Goal: Transaction & Acquisition: Purchase product/service

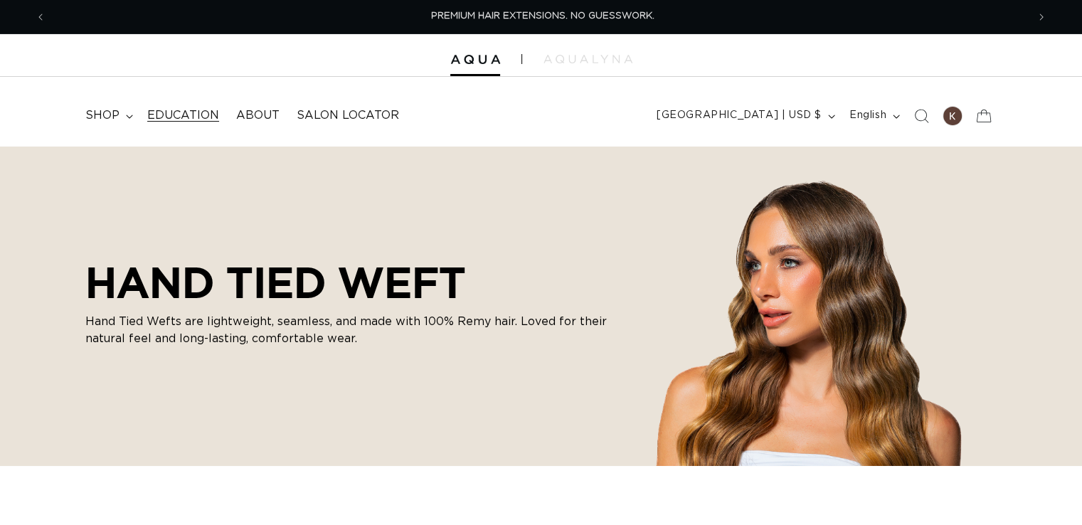
scroll to position [0, 981]
click at [126, 115] on icon at bounding box center [129, 117] width 7 height 4
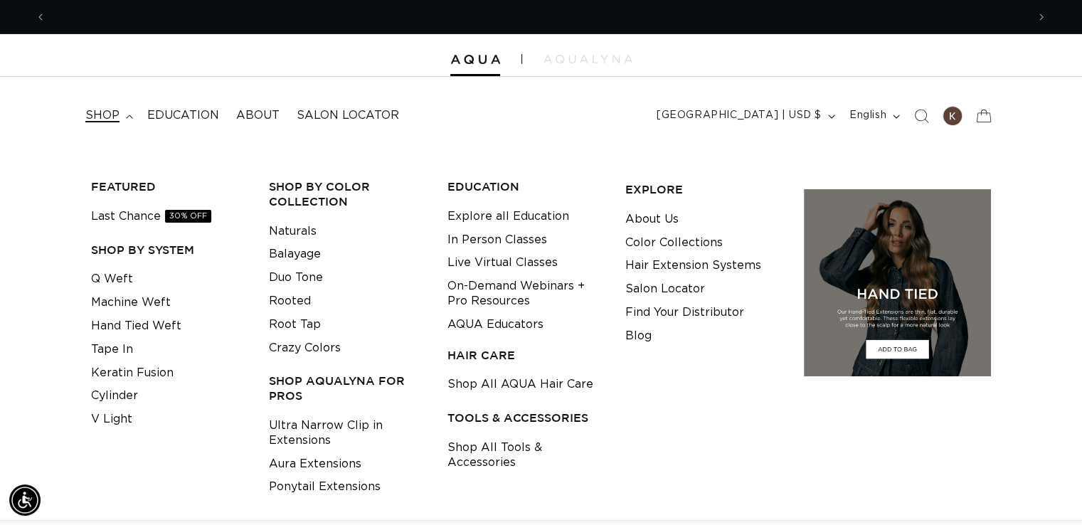
scroll to position [0, 1961]
click at [139, 302] on link "Machine Weft" at bounding box center [131, 302] width 80 height 23
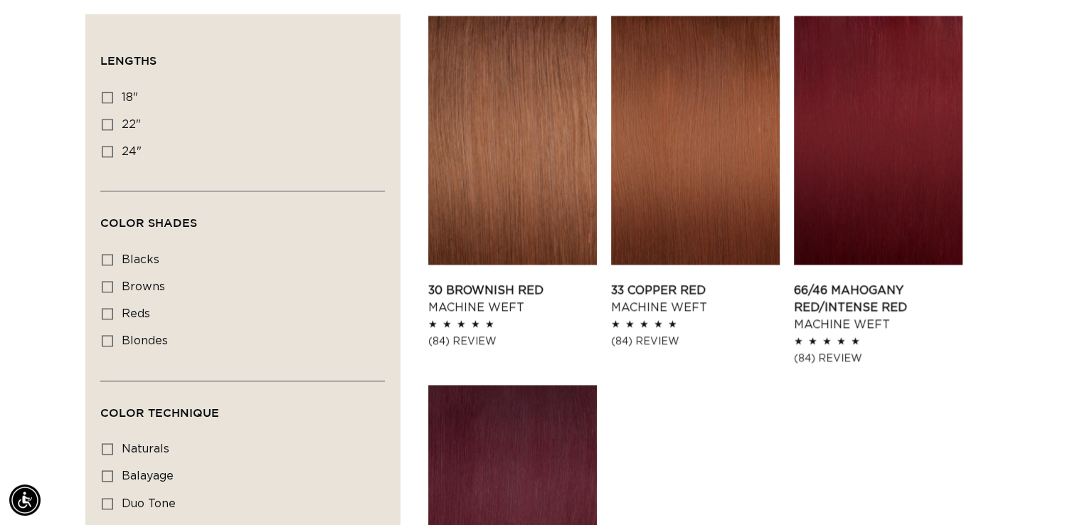
scroll to position [1992, 0]
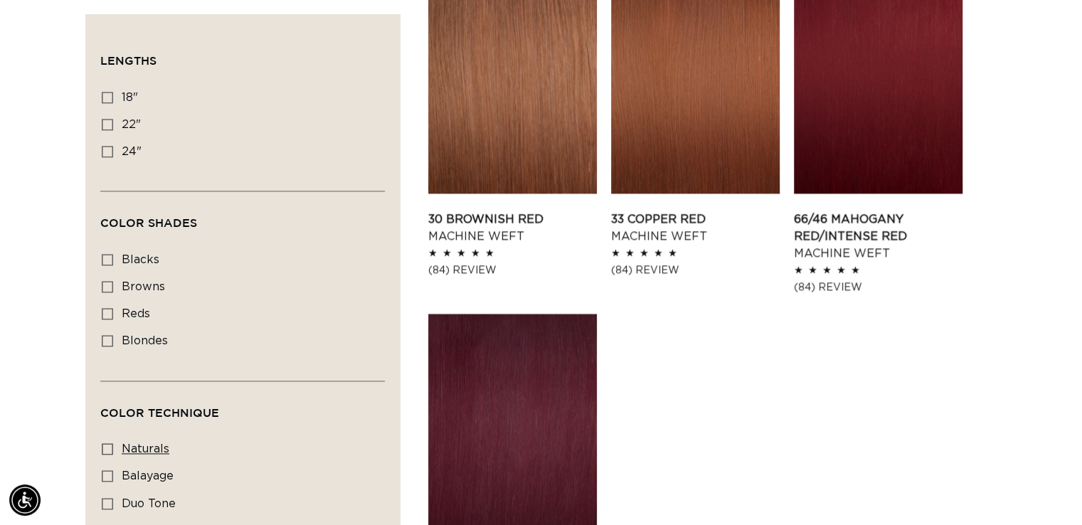
click at [111, 447] on icon at bounding box center [107, 448] width 11 height 11
click at [111, 447] on input "naturals naturals (8 products)" at bounding box center [107, 448] width 11 height 11
checkbox input "true"
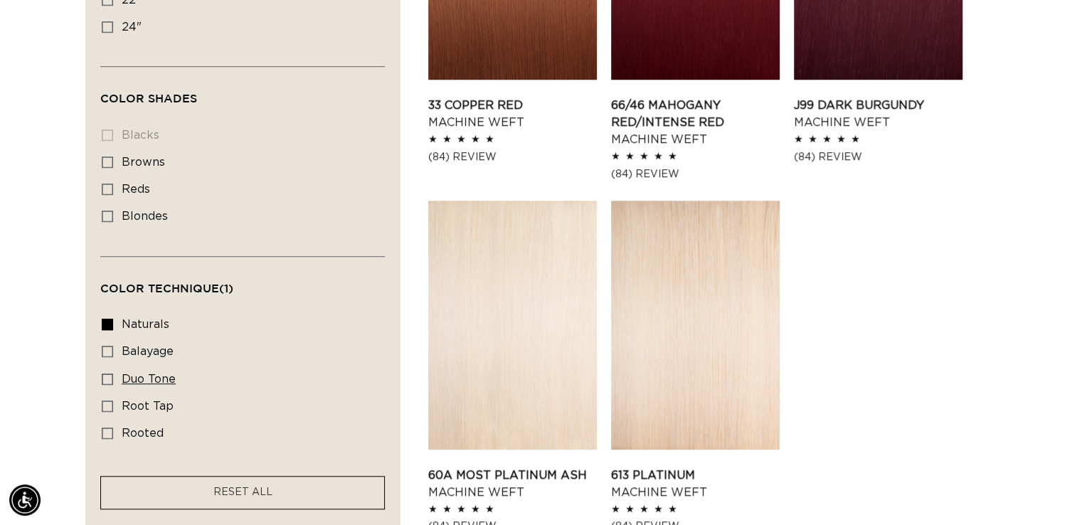
scroll to position [1138, 0]
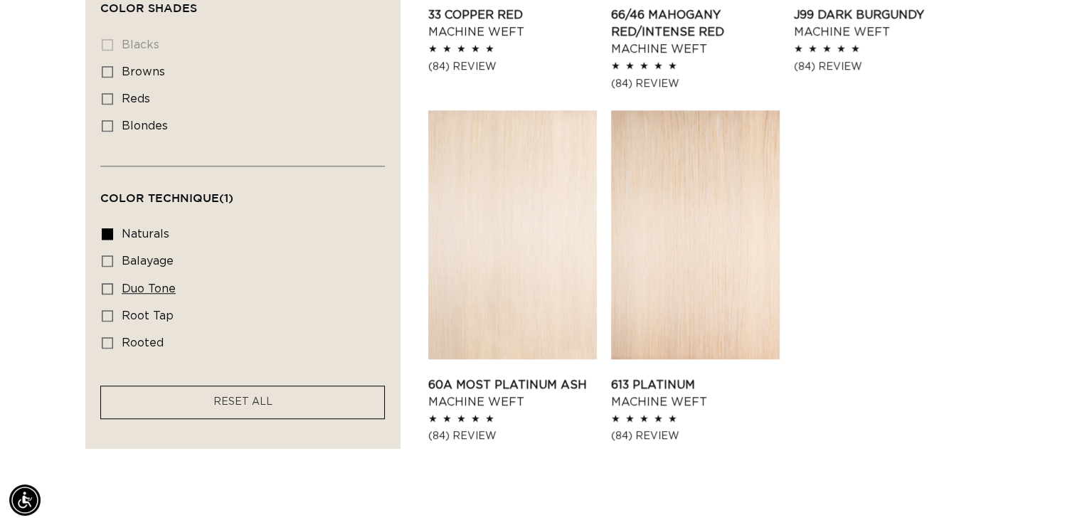
click at [106, 282] on icon at bounding box center [107, 287] width 11 height 11
click at [106, 282] on input "duo tone duo tone (5 products)" at bounding box center [107, 287] width 11 height 11
checkbox input "true"
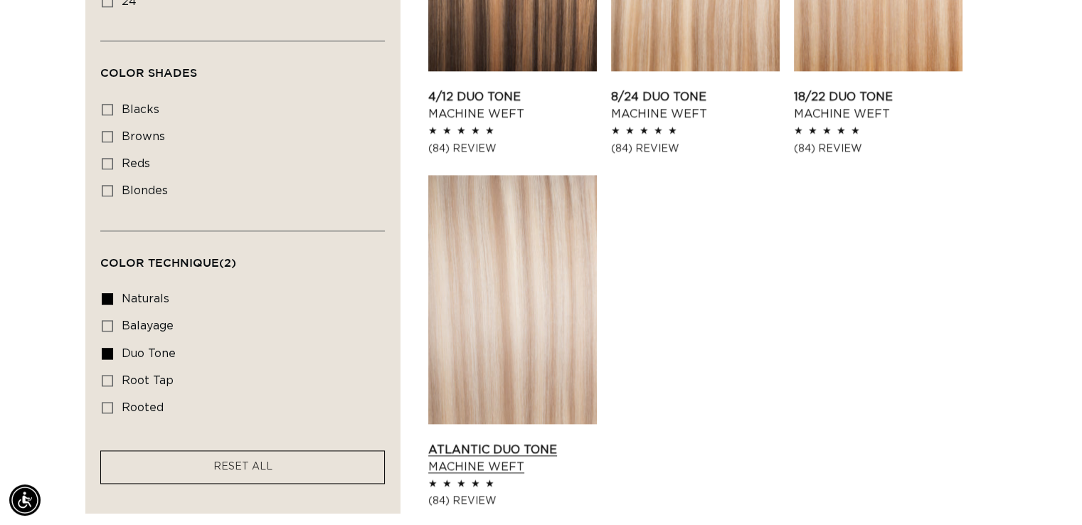
scroll to position [0, 1961]
click at [501, 441] on link "Atlantic Duo Tone Machine Weft" at bounding box center [512, 458] width 169 height 34
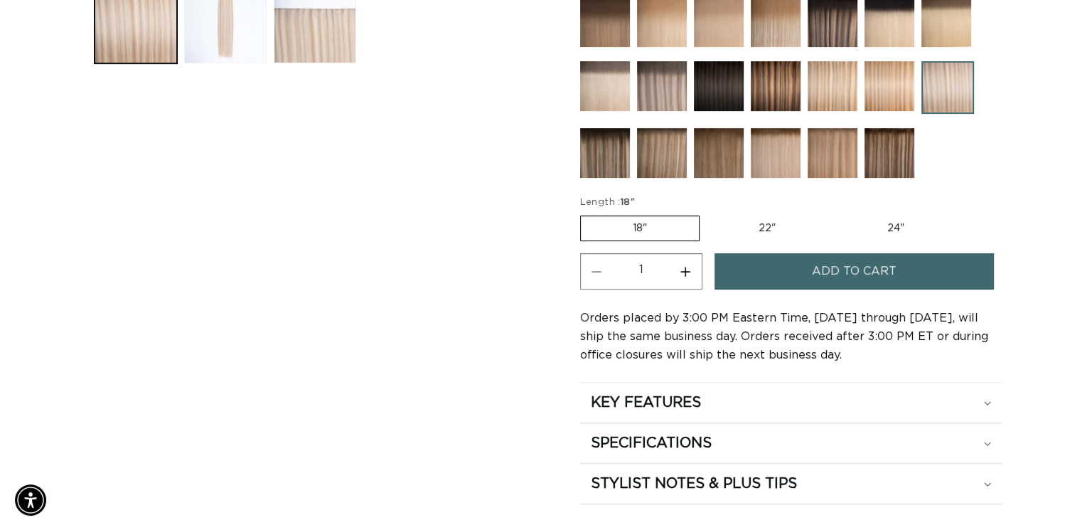
scroll to position [640, 0]
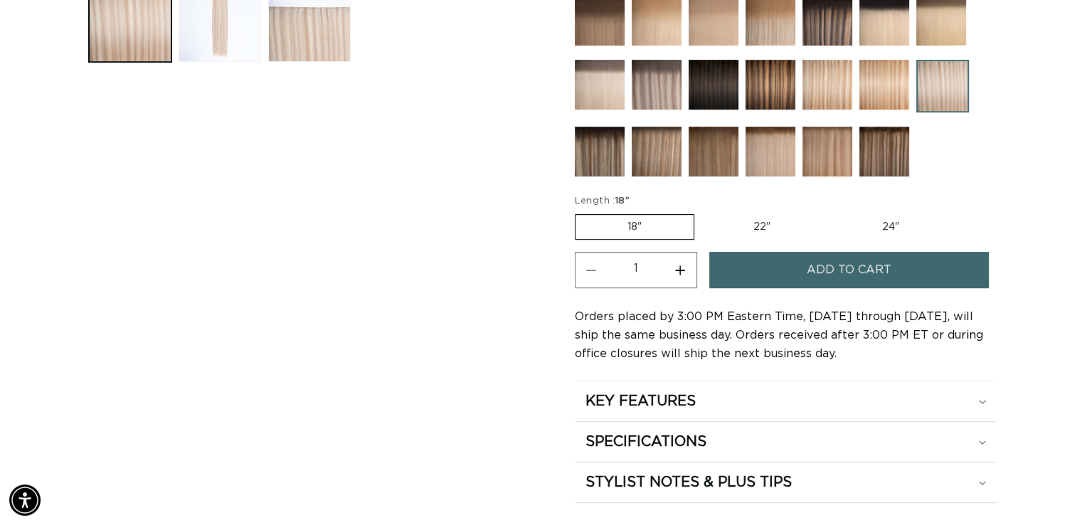
click at [786, 271] on button "Add to cart" at bounding box center [849, 270] width 280 height 36
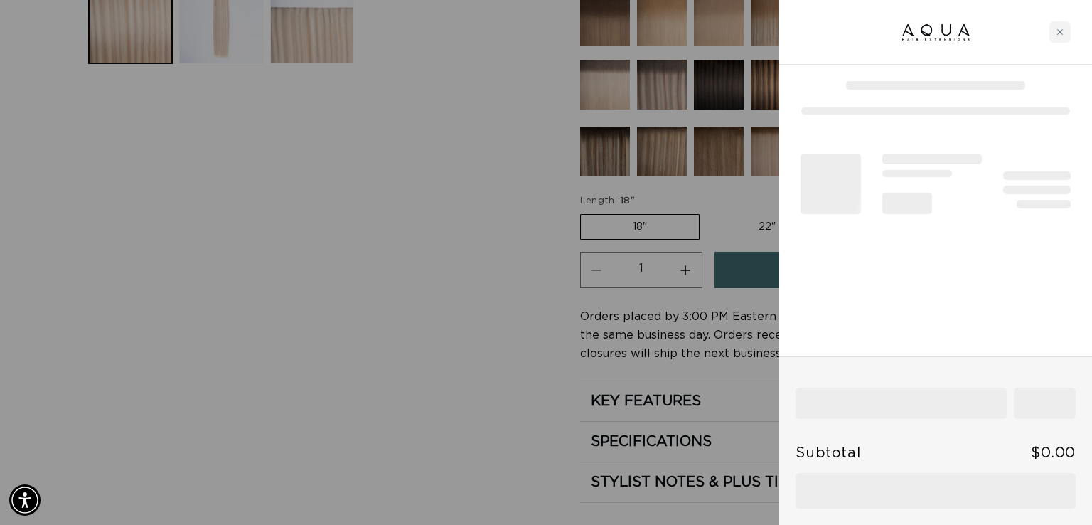
scroll to position [0, 991]
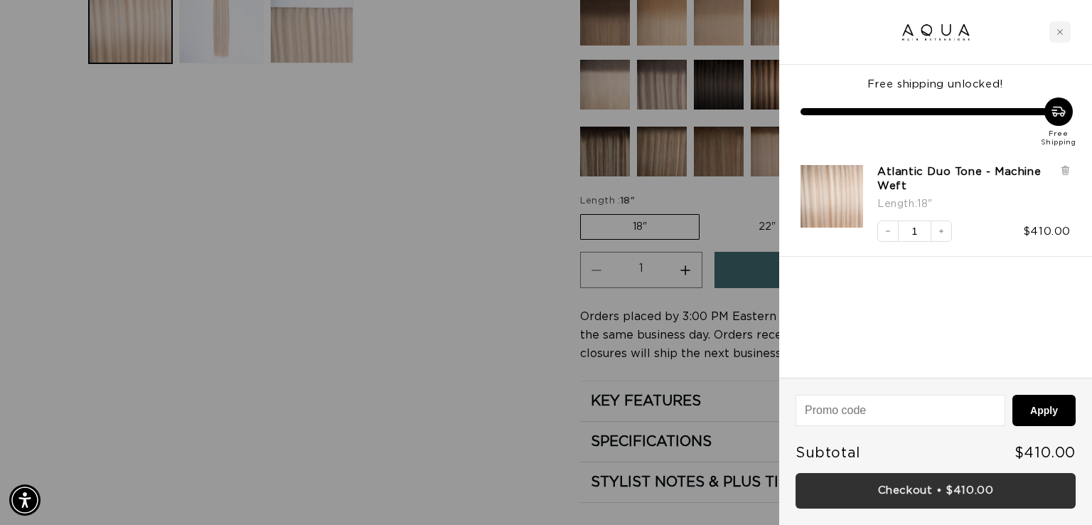
click at [977, 496] on link "Checkout • $410.00" at bounding box center [936, 491] width 280 height 36
